Goal: Task Accomplishment & Management: Use online tool/utility

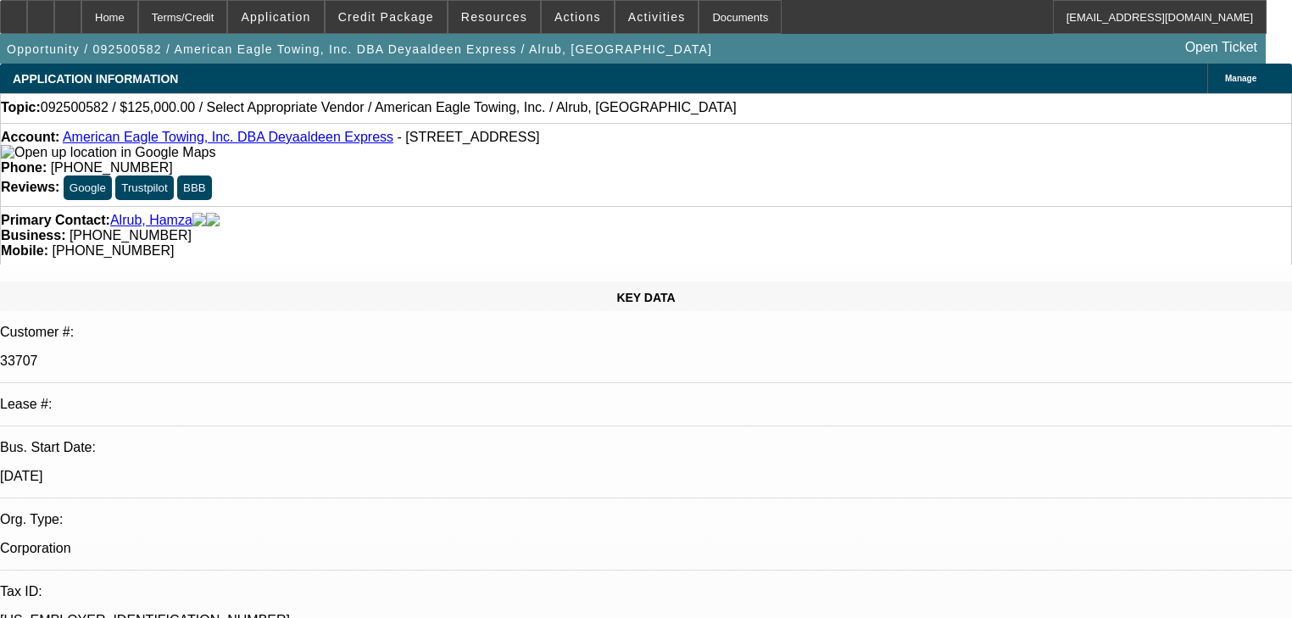
select select "0"
select select "2"
select select "0.1"
select select "4"
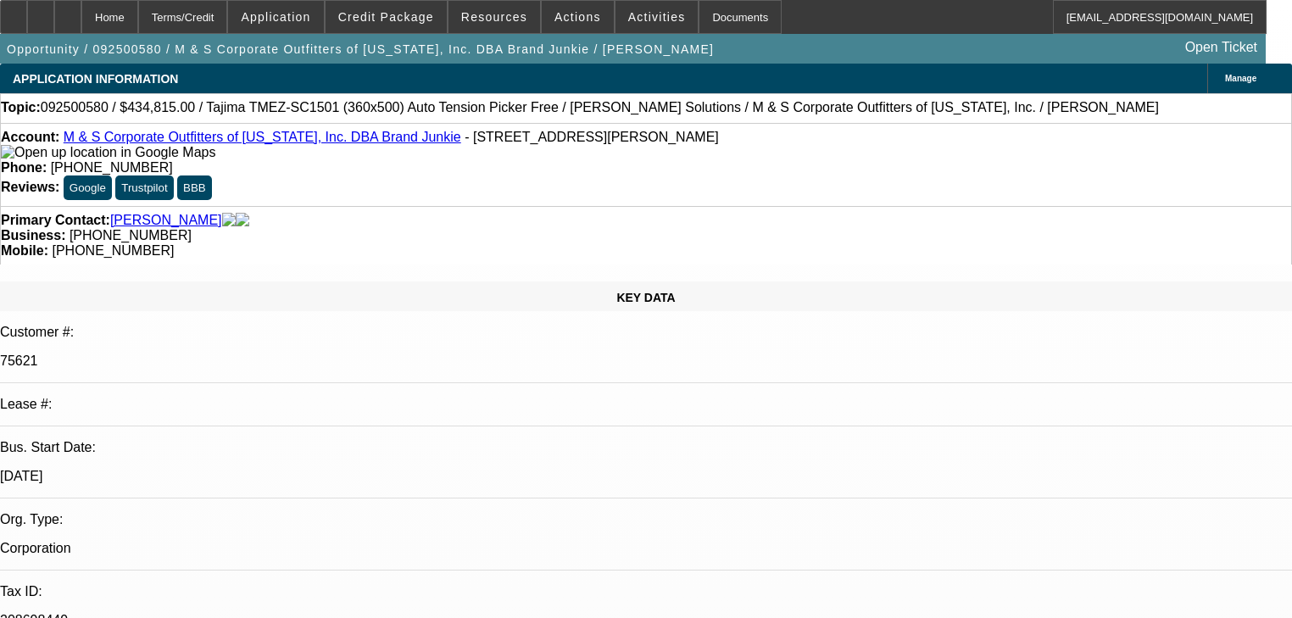
select select "0"
select select "2"
select select "0"
select select "6"
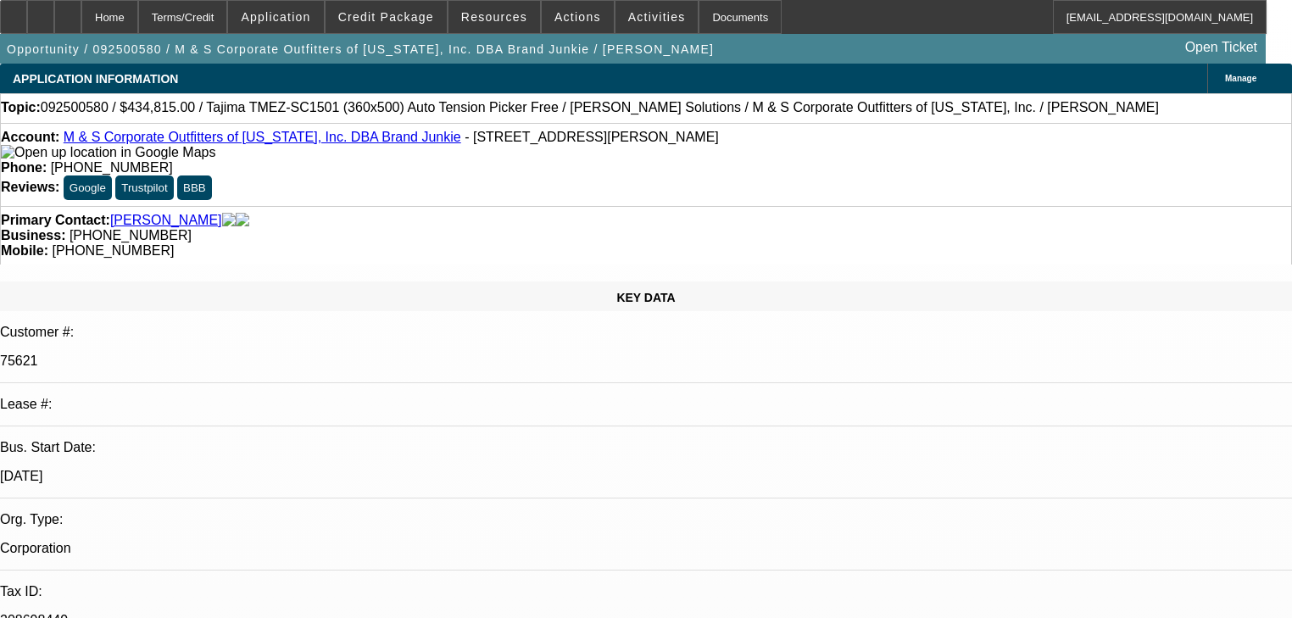
select select "0"
select select "2"
select select "0"
select select "6"
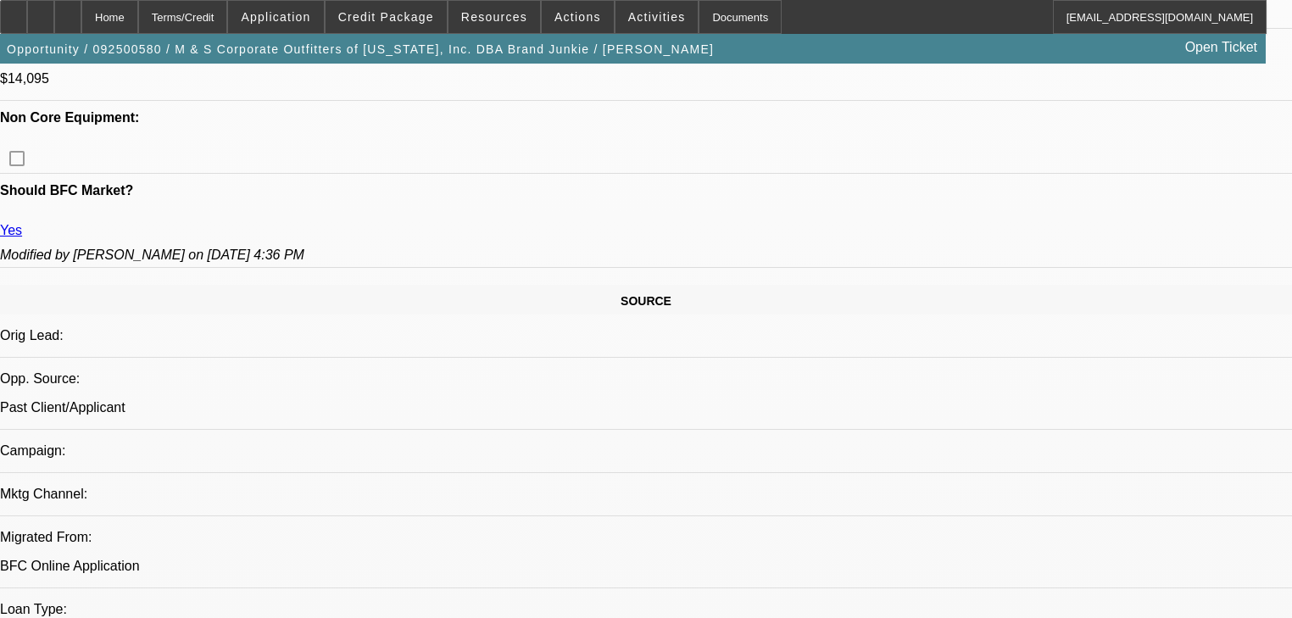
scroll to position [475, 0]
